Goal: Transaction & Acquisition: Book appointment/travel/reservation

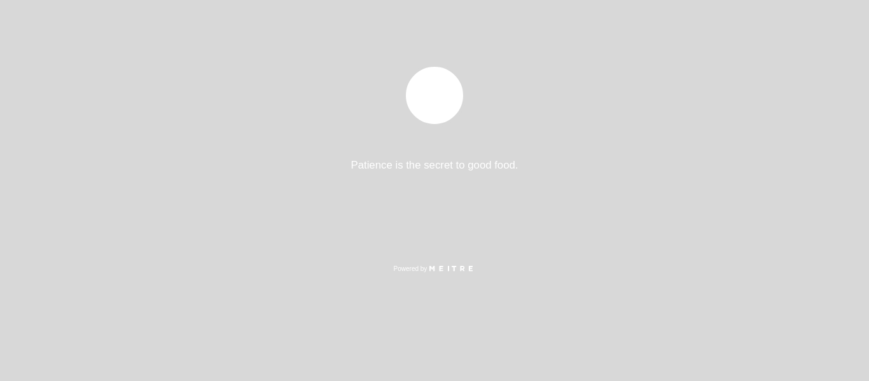
select select "pt"
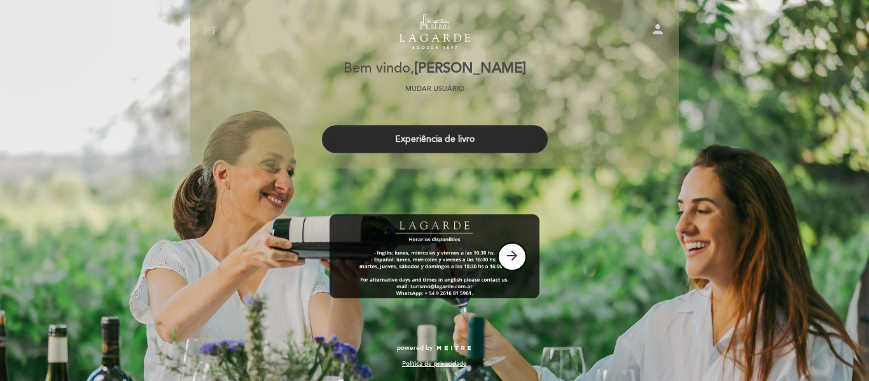
click at [451, 140] on button "Experiência de livro" at bounding box center [435, 139] width 226 height 28
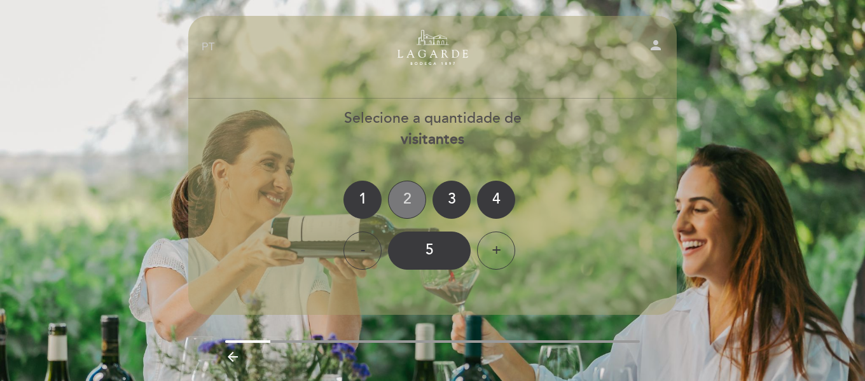
click at [403, 199] on div "2" at bounding box center [407, 200] width 38 height 38
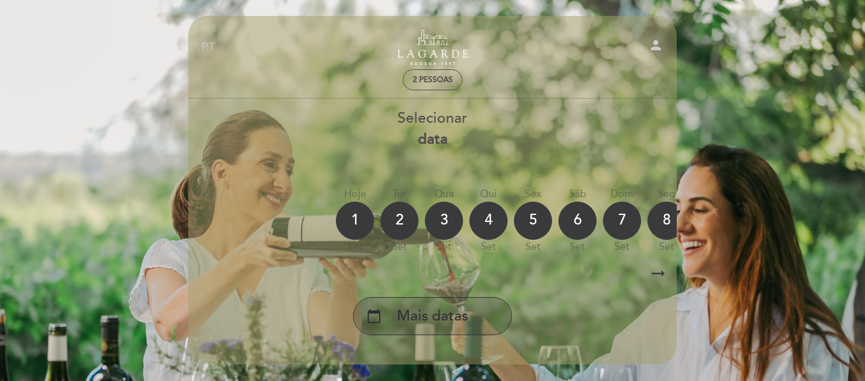
click at [421, 312] on span "Mais datas" at bounding box center [432, 316] width 71 height 21
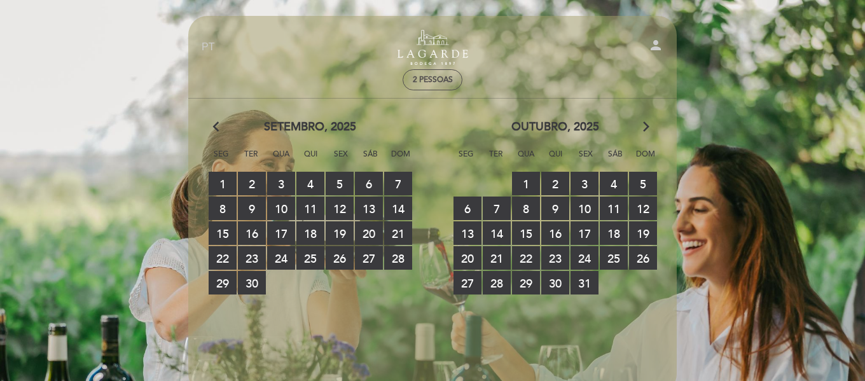
click at [649, 123] on icon "arrow_forward_ios" at bounding box center [646, 127] width 11 height 17
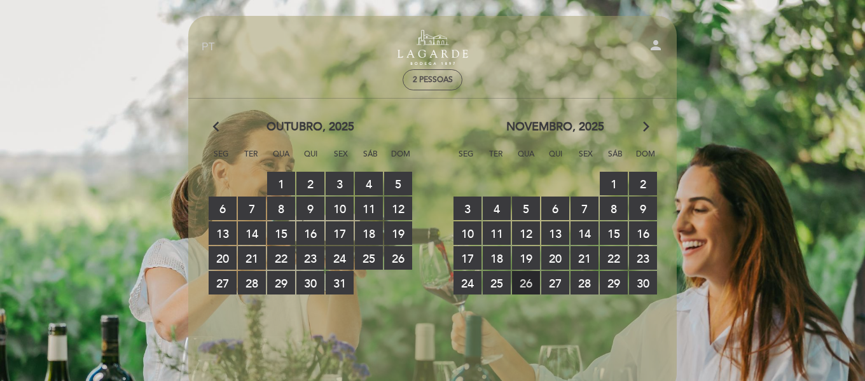
click at [527, 280] on span "26 RESERVAS DISPONÍVEIS" at bounding box center [526, 283] width 28 height 24
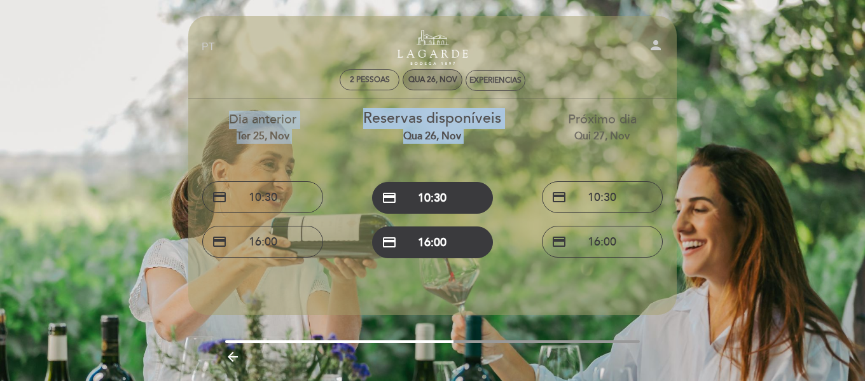
drag, startPoint x: 512, startPoint y: 189, endPoint x: 431, endPoint y: 80, distance: 135.5
click at [431, 80] on header "EN ES PT Turismo de Bodega Lagarde person 2 pessoas Qua 26, nov Experiencias Be…" at bounding box center [432, 165] width 489 height 299
click at [431, 80] on div "Qua 26, nov" at bounding box center [433, 80] width 49 height 10
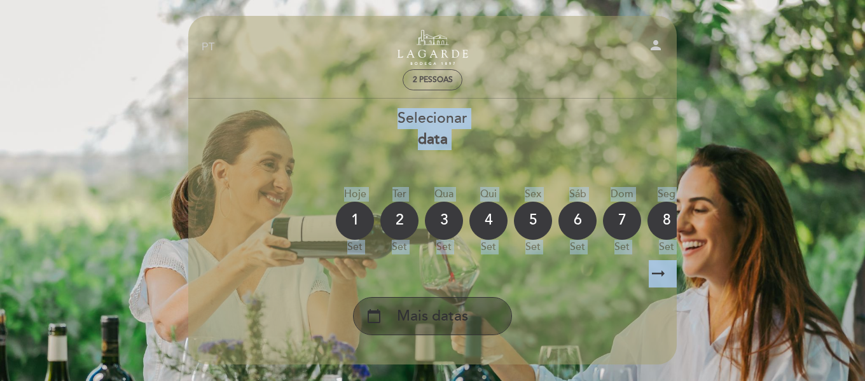
click at [443, 318] on span "Mais datas" at bounding box center [432, 316] width 71 height 21
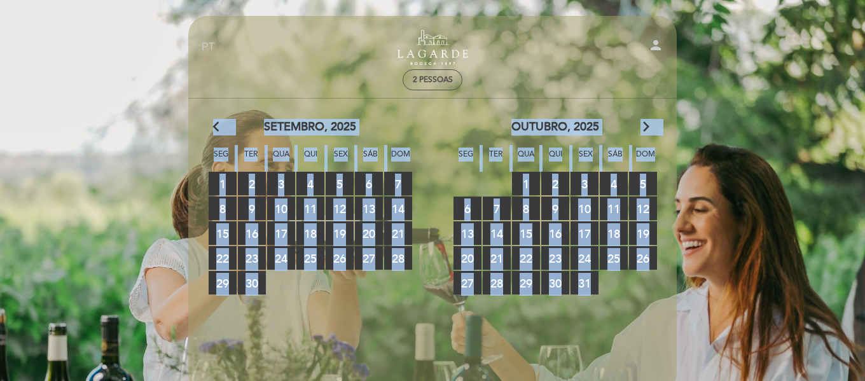
click at [650, 129] on icon "arrow_forward_ios" at bounding box center [646, 127] width 11 height 17
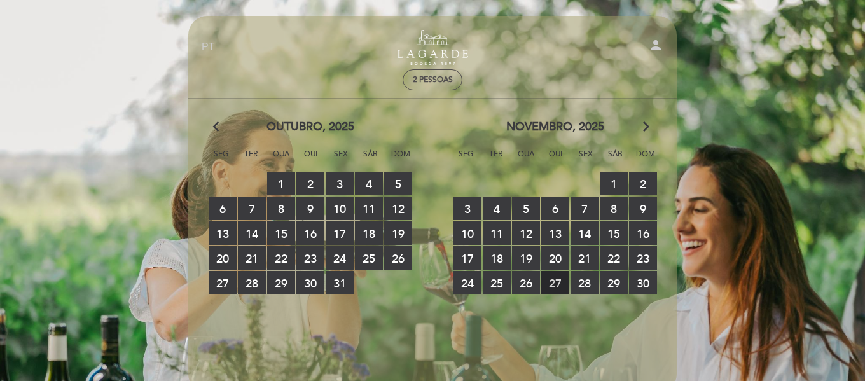
click at [558, 280] on span "27 RESERVAS DISPONÍVEIS" at bounding box center [556, 283] width 28 height 24
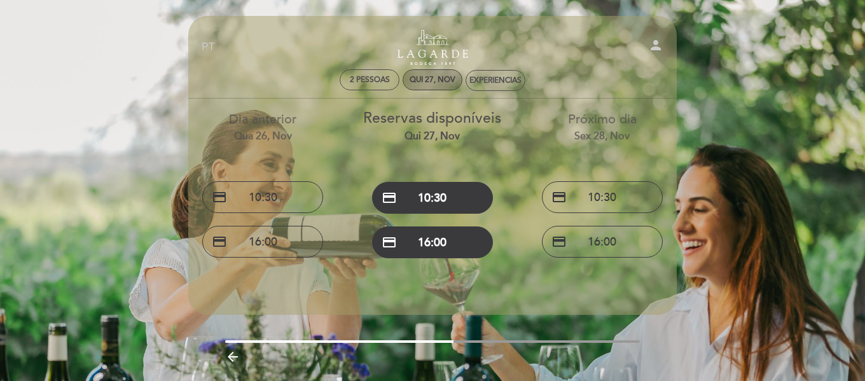
click at [431, 77] on div "Qui 27, nov" at bounding box center [433, 80] width 46 height 10
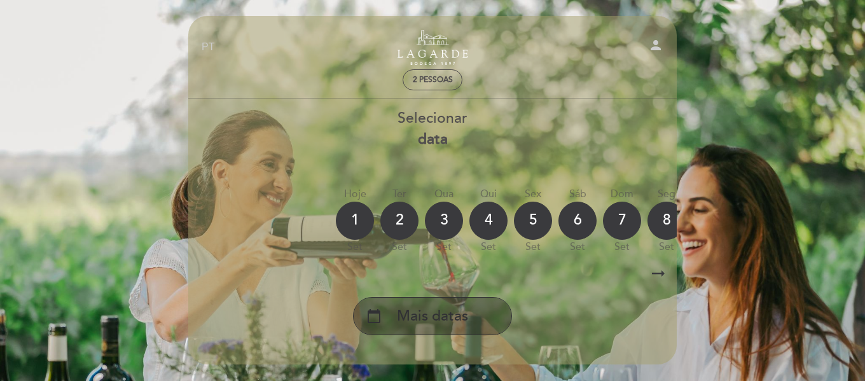
click at [444, 315] on span "Mais datas" at bounding box center [432, 316] width 71 height 21
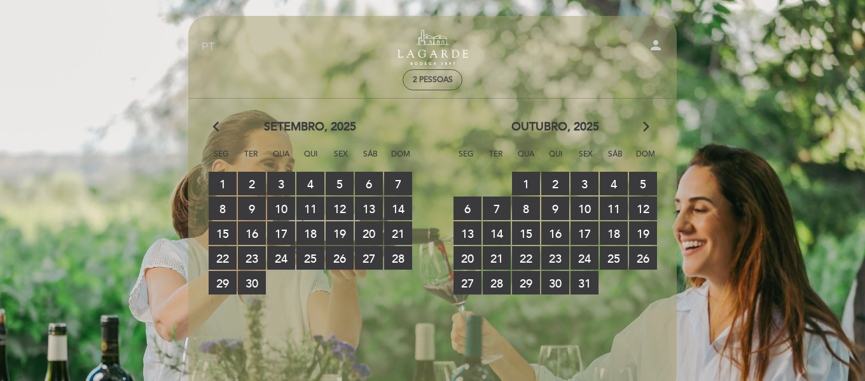
click at [644, 122] on icon "arrow_forward_ios" at bounding box center [646, 127] width 11 height 17
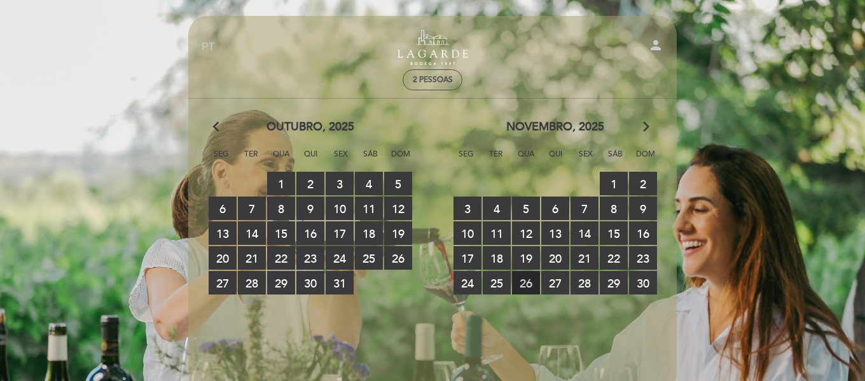
click at [529, 281] on span "26 RESERVAS DISPONÍVEIS" at bounding box center [526, 283] width 28 height 24
